Goal: Task Accomplishment & Management: Manage account settings

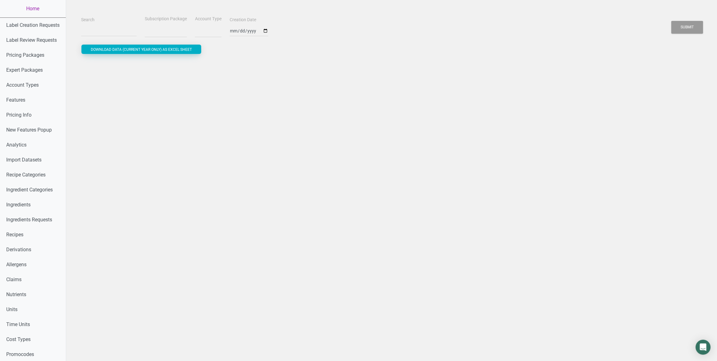
select select
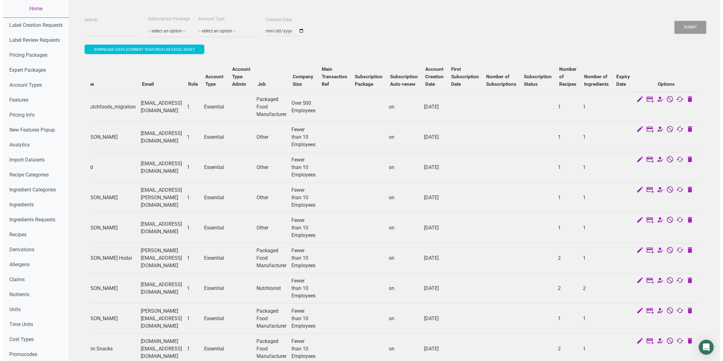
scroll to position [0, 74]
click at [647, 101] on icon at bounding box center [646, 99] width 7 height 9
select select "US"
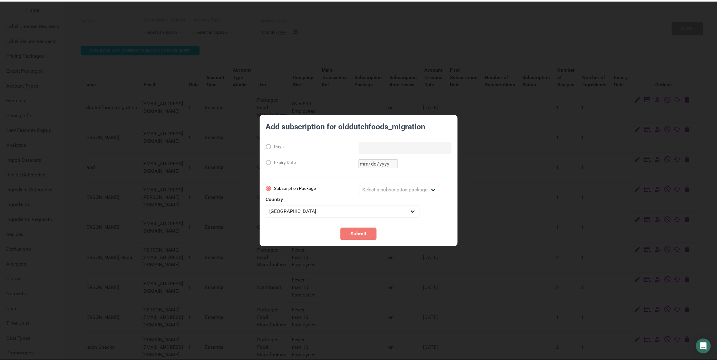
scroll to position [0, 69]
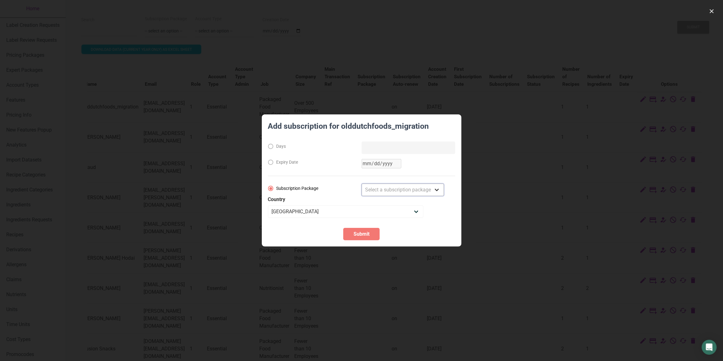
select select "2"
click at [361, 184] on select "Select a subscription package Monthly Yearly Quarterly Free Trial" at bounding box center [402, 190] width 82 height 12
click at [356, 234] on span "Submit" at bounding box center [361, 233] width 16 height 7
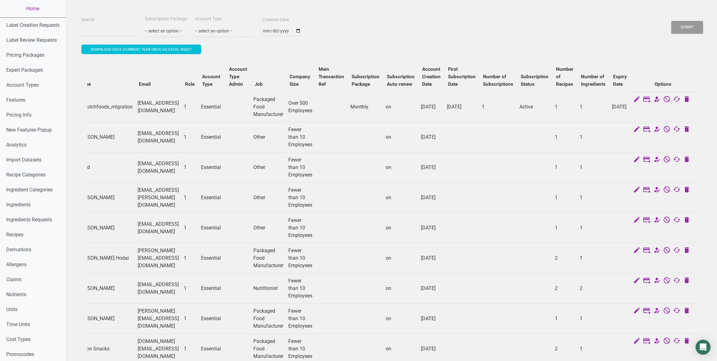
click at [661, 101] on icon at bounding box center [656, 99] width 7 height 9
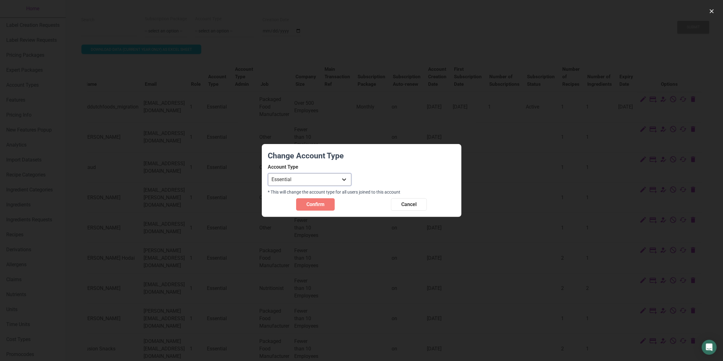
select select "33"
click at [268, 173] on select "Individual Essential Pro Business Old Enterprise 3 Users (799$) Old Enterprise …" at bounding box center [309, 179] width 83 height 12
click at [322, 205] on span "Confirm" at bounding box center [315, 204] width 18 height 7
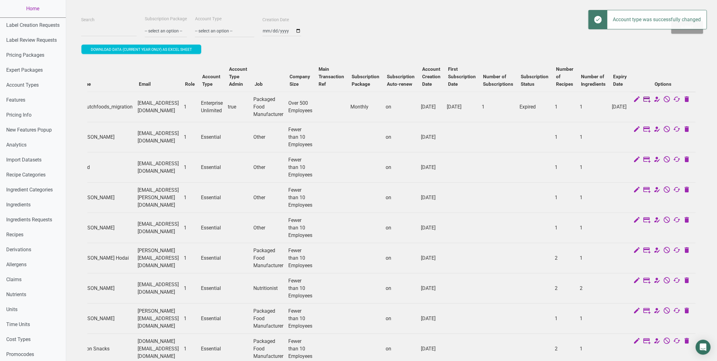
click at [651, 100] on icon at bounding box center [646, 99] width 7 height 9
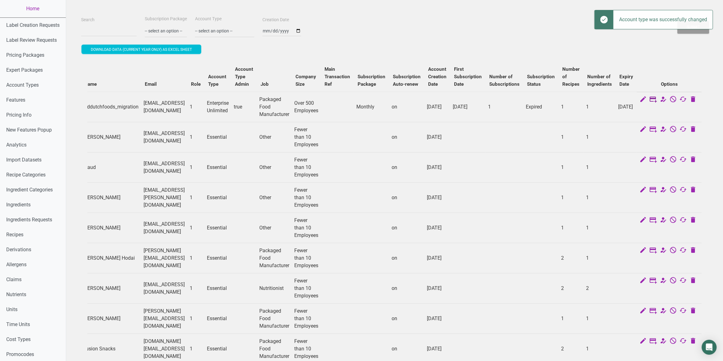
select select "US"
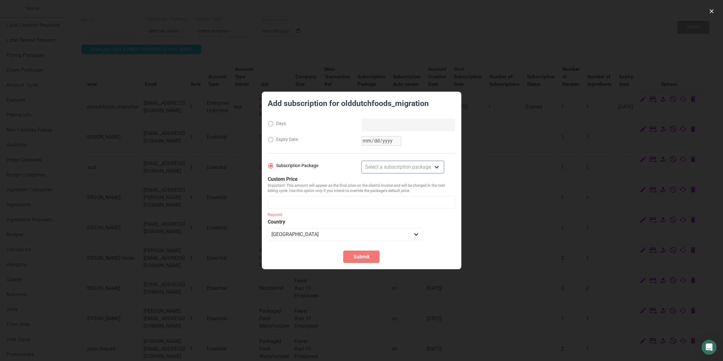
select select "2"
click at [361, 161] on select "Select a subscription package Monthly Yearly Quarterly Free Trial" at bounding box center [402, 167] width 82 height 12
click at [338, 200] on input "number" at bounding box center [361, 202] width 187 height 12
click at [707, 13] on button "button" at bounding box center [711, 11] width 10 height 10
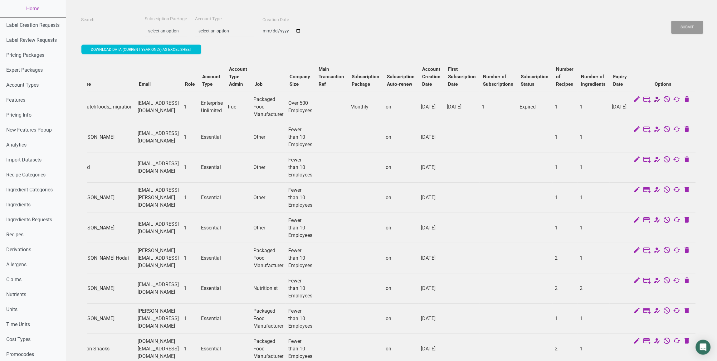
click at [661, 99] on icon at bounding box center [656, 99] width 7 height 9
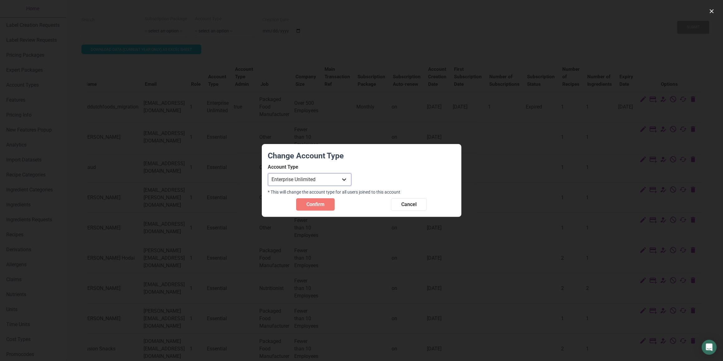
select select "32"
click at [268, 173] on select "Individual Essential Pro Business Old Enterprise 3 Users (799$) Old Enterprise …" at bounding box center [309, 179] width 83 height 12
click at [313, 201] on span "Confirm" at bounding box center [315, 204] width 18 height 7
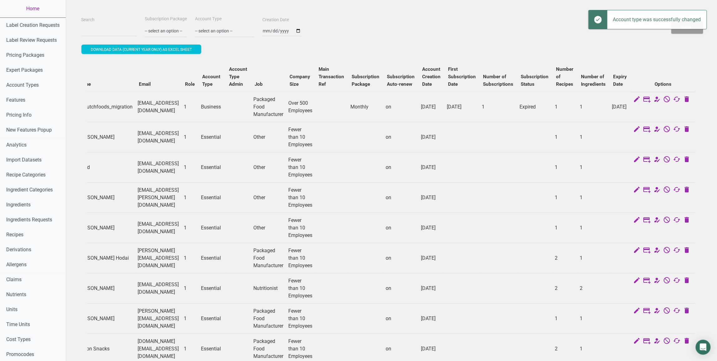
click at [657, 100] on td at bounding box center [663, 100] width 65 height 16
click at [651, 100] on icon at bounding box center [646, 99] width 7 height 9
select select "US"
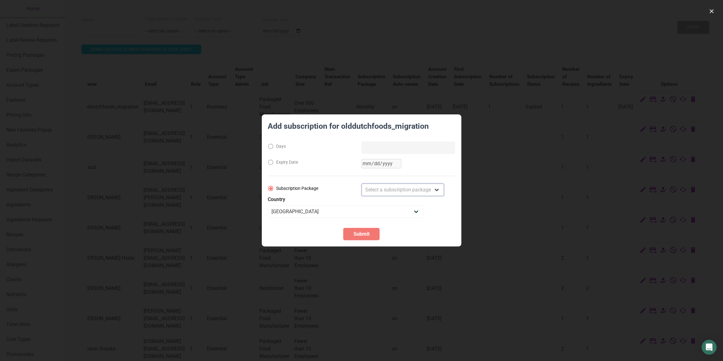
select select "2"
click at [361, 184] on select "Select a subscription package Monthly Yearly Quarterly Free Trial" at bounding box center [402, 190] width 82 height 12
click at [361, 239] on button "Submit" at bounding box center [361, 234] width 36 height 12
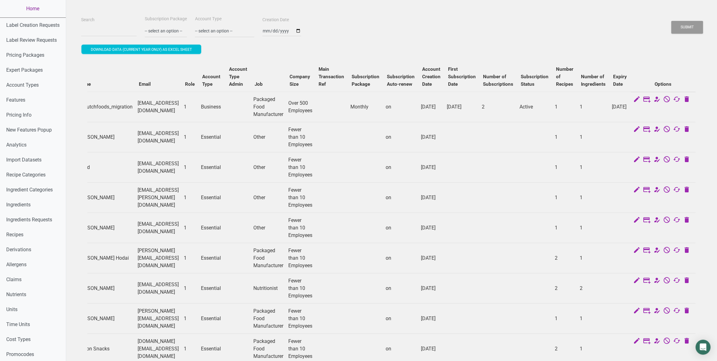
click at [38, 8] on link "Home" at bounding box center [33, 8] width 66 height 17
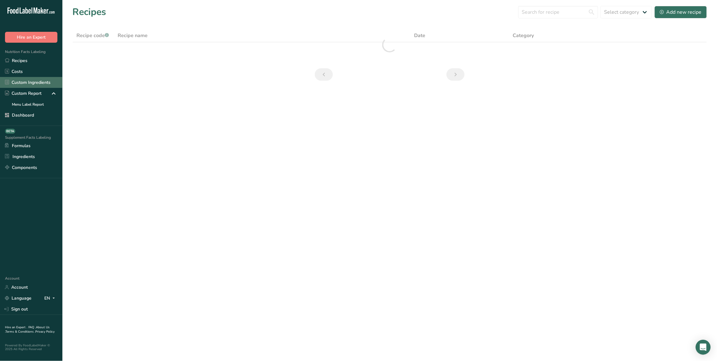
click at [41, 84] on link "Custom Ingredients" at bounding box center [31, 82] width 62 height 11
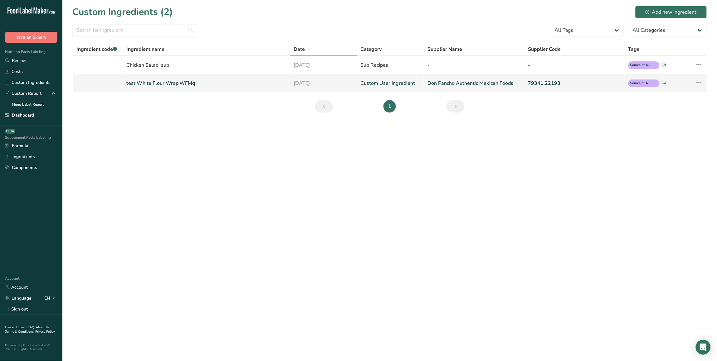
click at [166, 86] on link "test White Flour Wrap WFMq" at bounding box center [206, 83] width 160 height 7
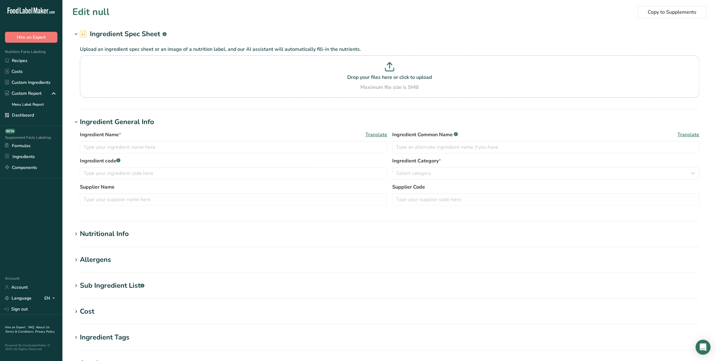
type input "test White Flour Wrap WFMq"
type input "test White Flour Wrap WFM"
type input "Don Pancho Authentic Mexican Foods"
type input "79341.22193"
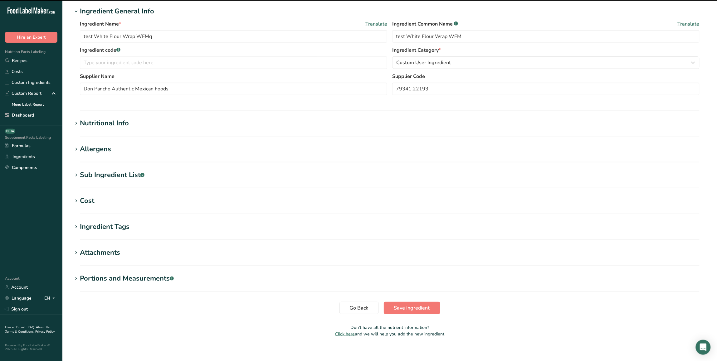
scroll to position [117, 0]
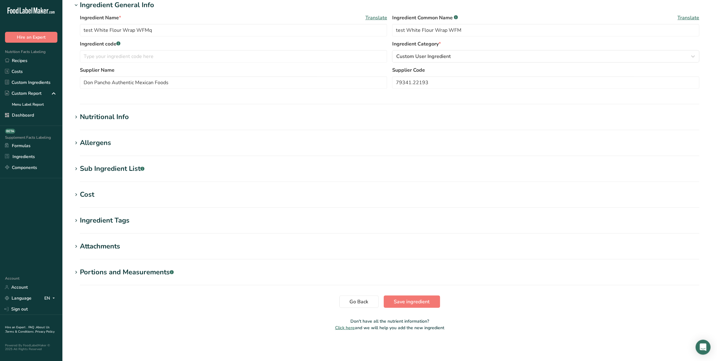
click at [86, 197] on div "Cost" at bounding box center [87, 195] width 14 height 10
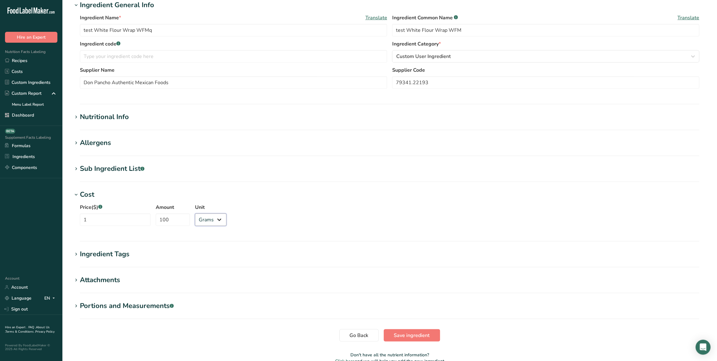
click at [203, 221] on select "Grams kg mg mcg lb oz" at bounding box center [211, 220] width 32 height 12
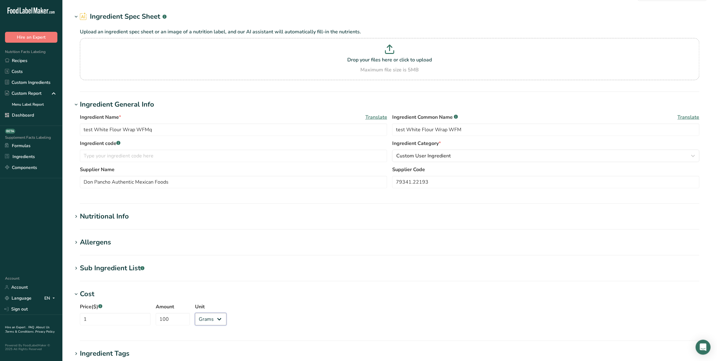
scroll to position [0, 0]
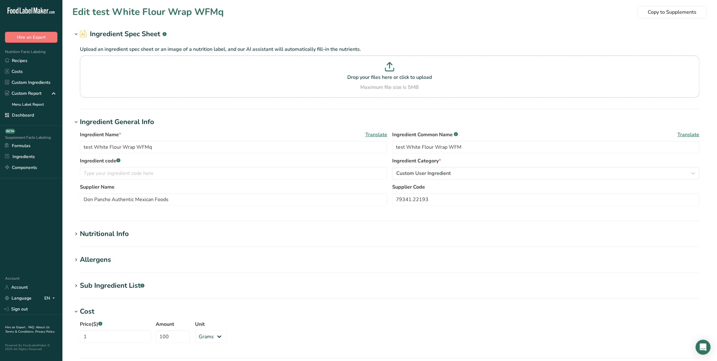
click at [99, 233] on div "Nutritional Info" at bounding box center [104, 234] width 49 height 10
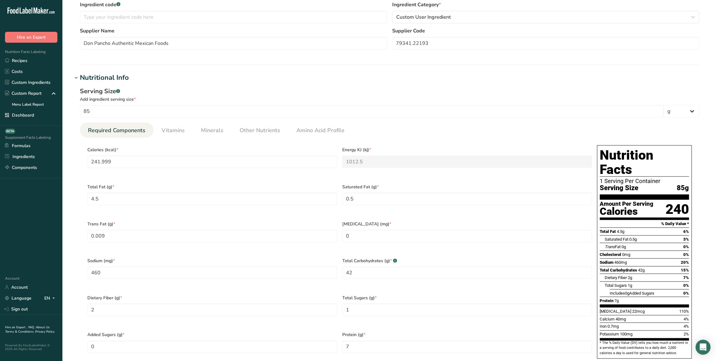
scroll to position [159, 0]
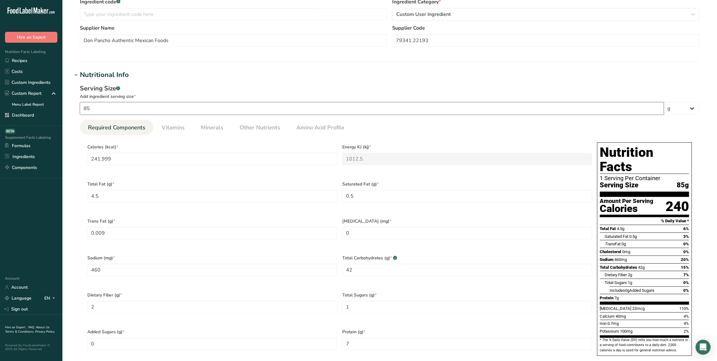
click at [106, 111] on input "85" at bounding box center [372, 108] width 584 height 12
type input "84.9999"
type input "241.9987"
type KJ "1012.4988"
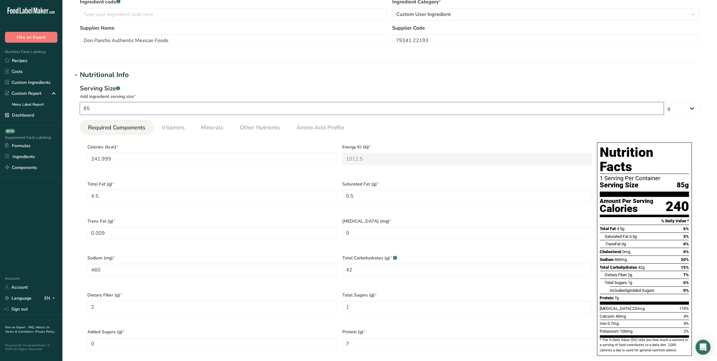
type input "459.9995"
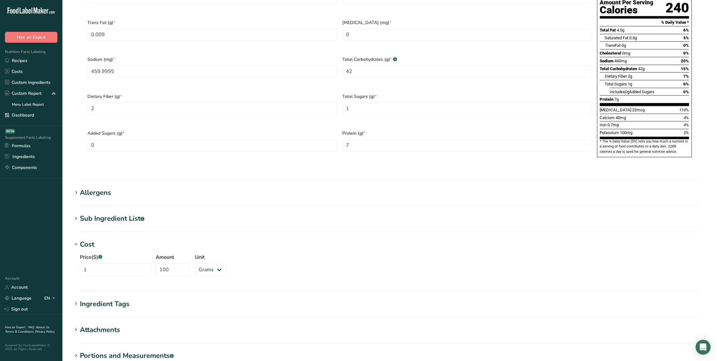
scroll to position [359, 0]
type input "84.9999"
click at [268, 99] on span "Dietary Fiber (g) *" at bounding box center [212, 95] width 250 height 7
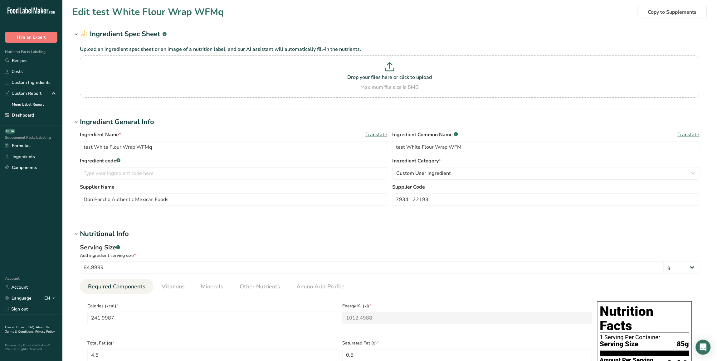
scroll to position [428, 0]
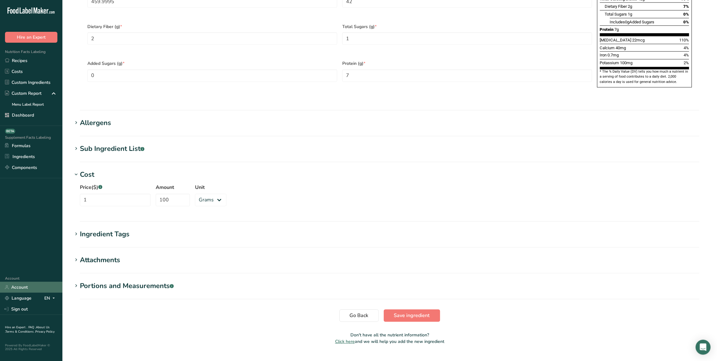
click at [20, 287] on link "Account" at bounding box center [31, 287] width 62 height 11
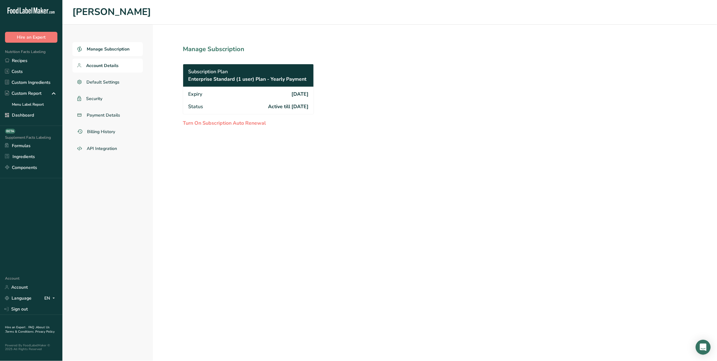
click at [116, 66] on span "Account Details" at bounding box center [102, 65] width 32 height 7
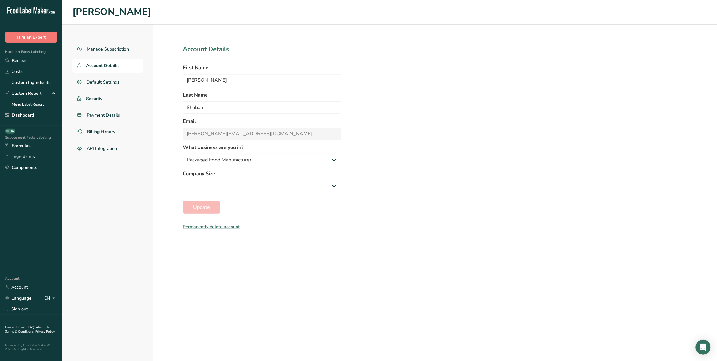
select select "2"
click at [112, 114] on span "Payment Details" at bounding box center [104, 115] width 34 height 7
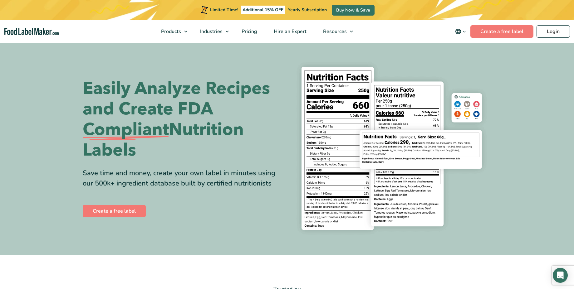
click at [229, 129] on h1 "Easily Analyze Recipes and Create FDA Compliant Nutrition Labels" at bounding box center [183, 119] width 200 height 82
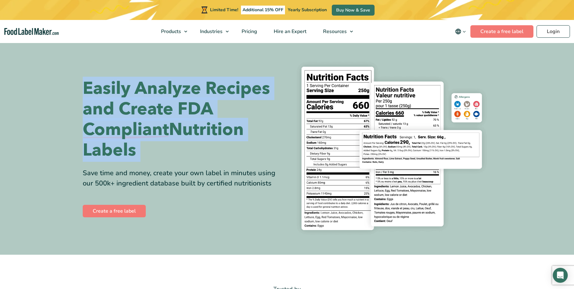
click at [229, 129] on h1 "Easily Analyze Recipes and Create FDA Compliant Nutrition Labels" at bounding box center [183, 119] width 200 height 82
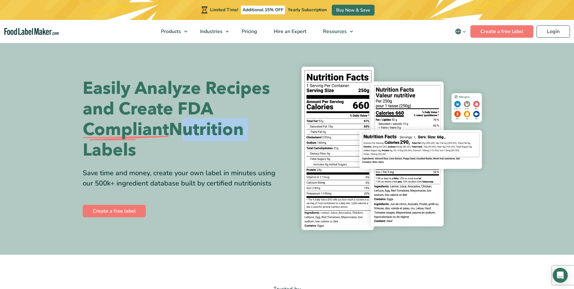
click at [229, 129] on h1 "Easily Analyze Recipes and Create FDA Compliant Nutrition Labels" at bounding box center [183, 119] width 200 height 82
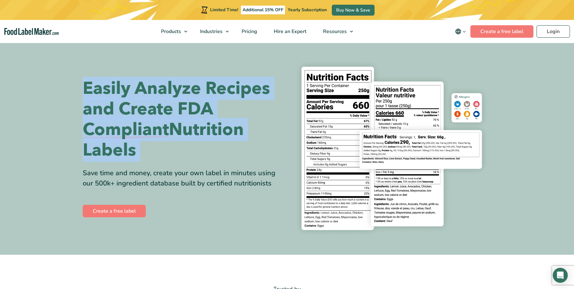
click at [229, 129] on h1 "Easily Analyze Recipes and Create FDA Compliant Nutrition Labels" at bounding box center [183, 119] width 200 height 82
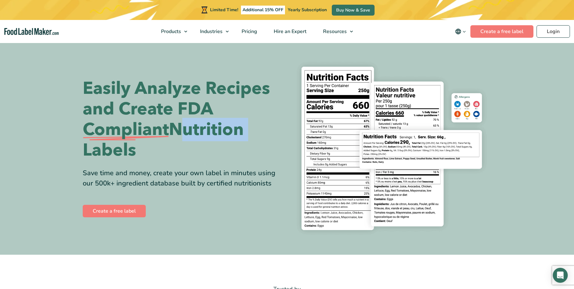
click at [229, 129] on h1 "Easily Analyze Recipes and Create FDA Compliant Nutrition Labels" at bounding box center [183, 119] width 200 height 82
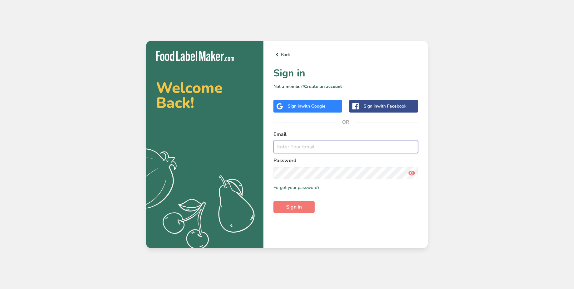
type input "[EMAIL_ADDRESS][DOMAIN_NAME]"
click at [322, 109] on span "with Google" at bounding box center [313, 106] width 24 height 6
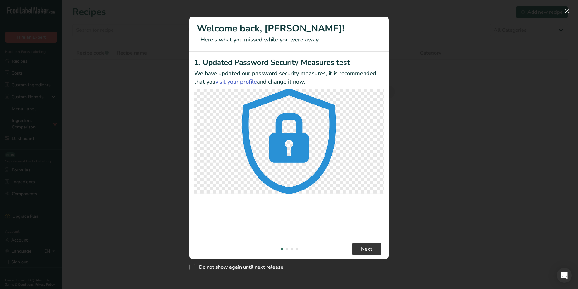
click at [164, 134] on div "New Features" at bounding box center [289, 144] width 578 height 289
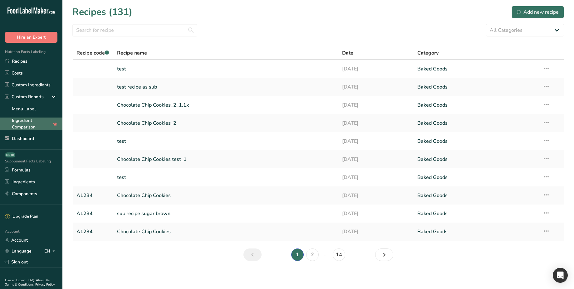
click at [36, 128] on link "Ingredient Comparison" at bounding box center [31, 124] width 62 height 12
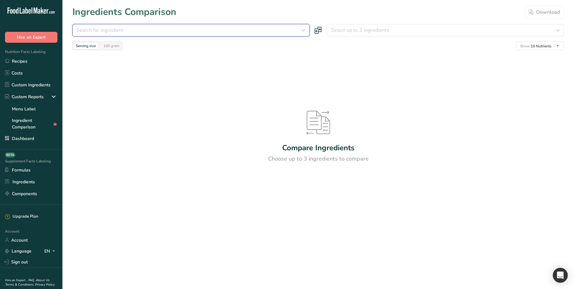
click at [138, 27] on div "Search for ingredient" at bounding box center [188, 30] width 225 height 7
